Goal: Navigation & Orientation: Go to known website

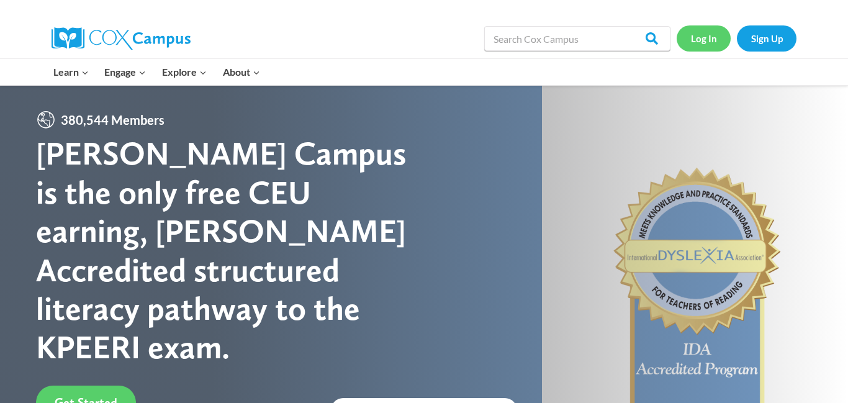
click at [704, 42] on link "Log In" at bounding box center [704, 37] width 54 height 25
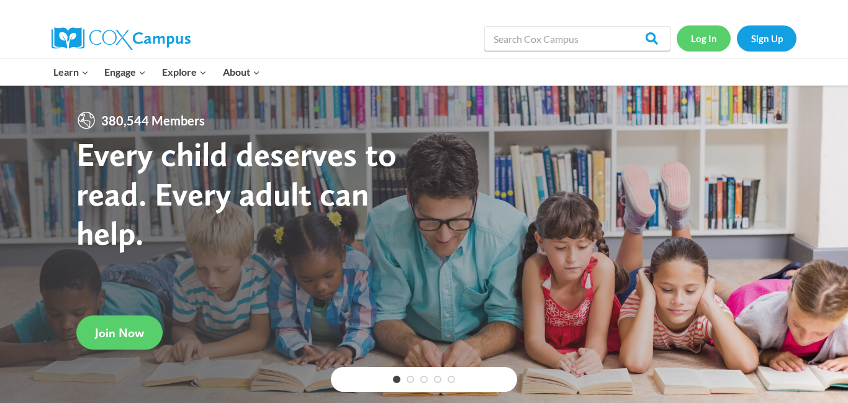
click at [701, 42] on link "Log In" at bounding box center [704, 37] width 54 height 25
